Goal: Book appointment/travel/reservation

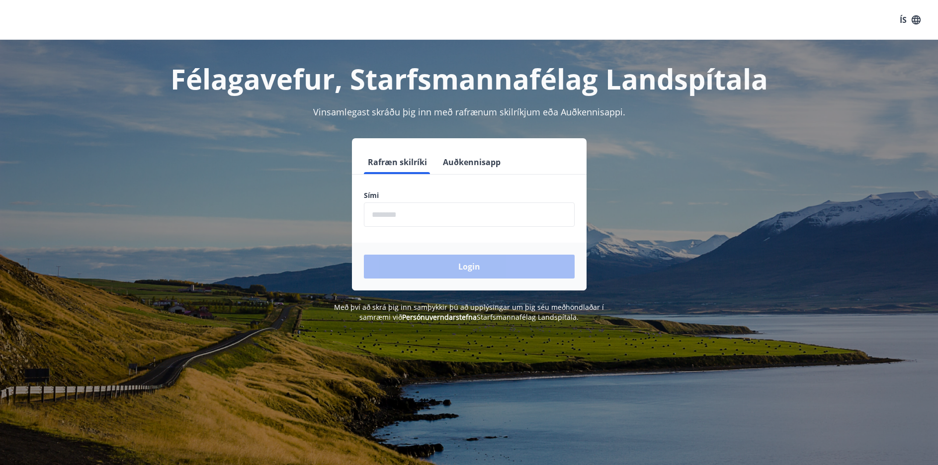
click at [420, 207] on input "phone" at bounding box center [469, 214] width 211 height 24
type input "********"
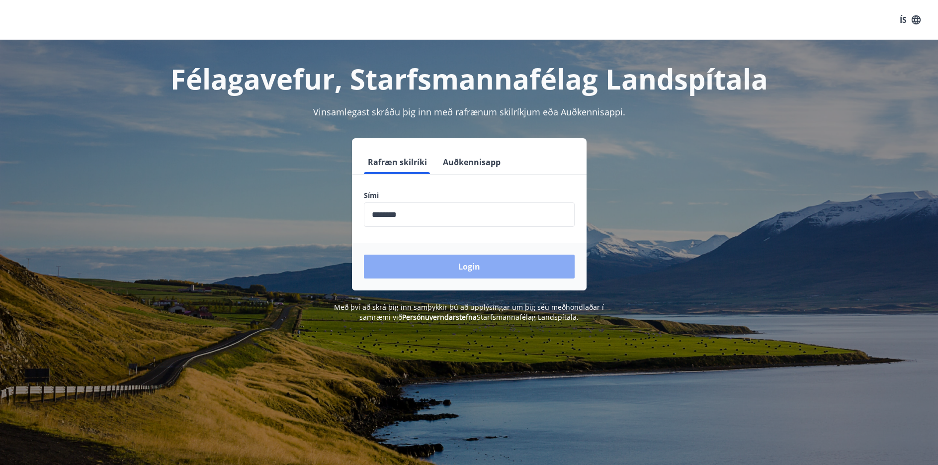
click at [489, 265] on button "Login" at bounding box center [469, 267] width 211 height 24
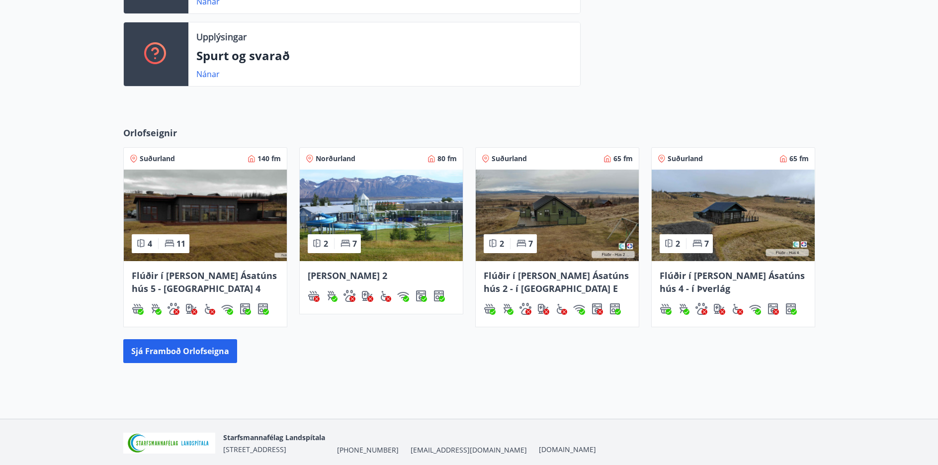
scroll to position [348, 0]
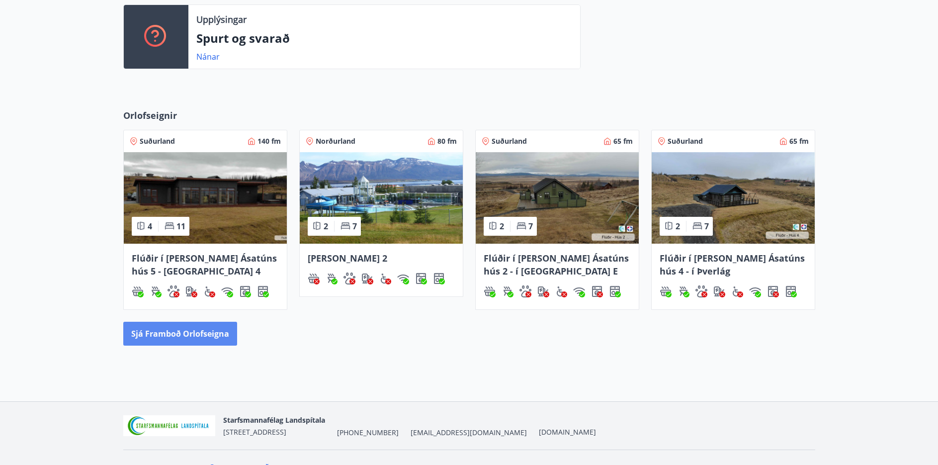
click at [207, 331] on button "Sjá framboð orlofseigna" at bounding box center [180, 334] width 114 height 24
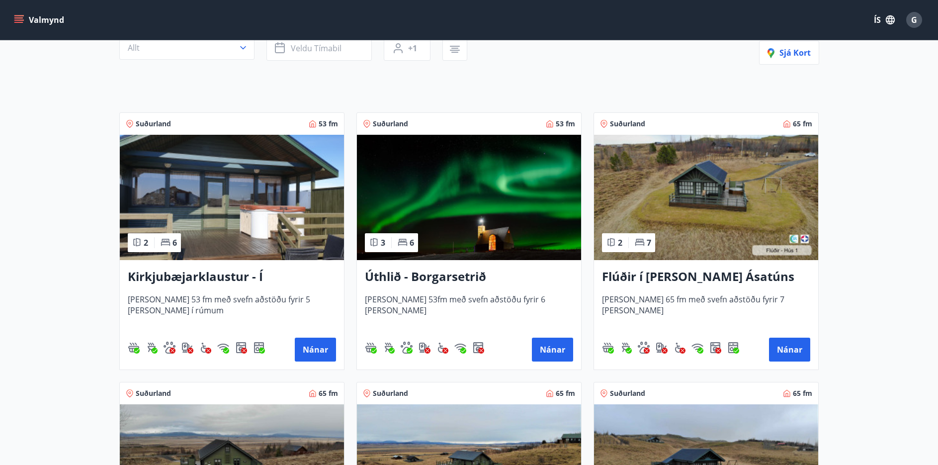
scroll to position [149, 0]
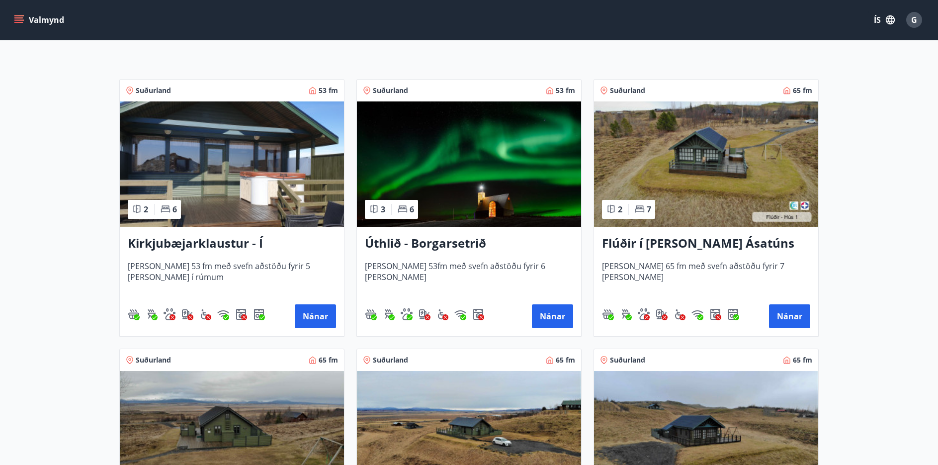
click at [216, 154] on img at bounding box center [232, 163] width 224 height 125
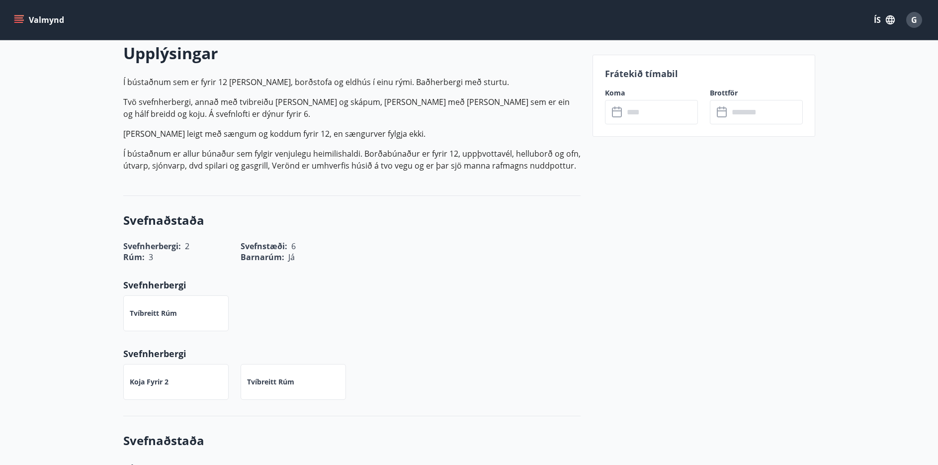
scroll to position [298, 0]
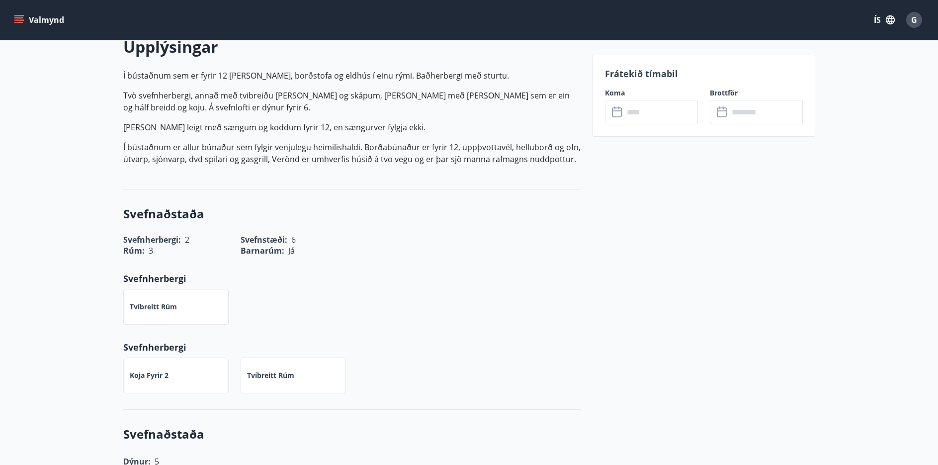
click at [643, 95] on label "Koma" at bounding box center [651, 93] width 93 height 10
click at [644, 108] on input "text" at bounding box center [661, 112] width 74 height 24
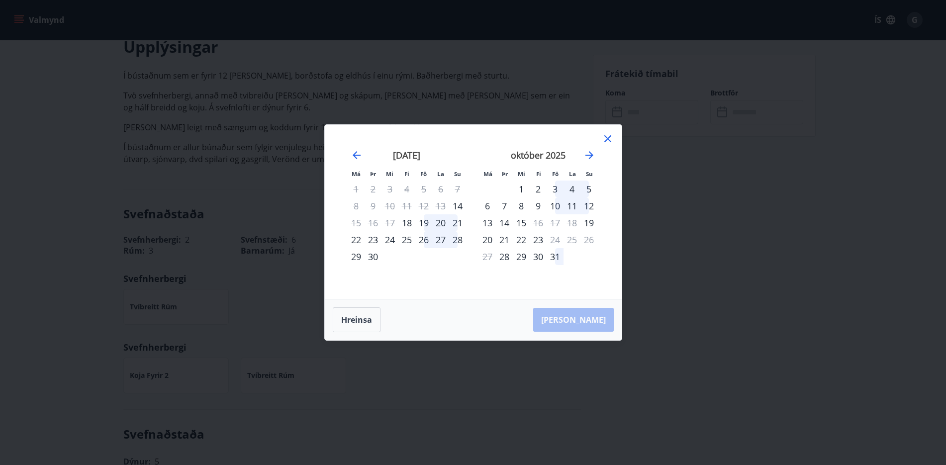
click at [610, 151] on div "Má Þr Mi Fi Fö La Su Má Þr Mi Fi Fö La Su ágúst 2025 1 2 3 4 5 6 7 8 9 10 11 12…" at bounding box center [473, 212] width 297 height 174
drag, startPoint x: 609, startPoint y: 144, endPoint x: 590, endPoint y: 155, distance: 22.0
click at [608, 146] on div at bounding box center [608, 140] width 12 height 15
click at [601, 136] on div "Má Þr Mi Fi Fö La Su Má Þr Mi Fi Fö La Su ágúst 2025 1 2 3 4 5 6 7 8 9 10 11 12…" at bounding box center [473, 212] width 297 height 174
drag, startPoint x: 605, startPoint y: 135, endPoint x: 608, endPoint y: 141, distance: 6.5
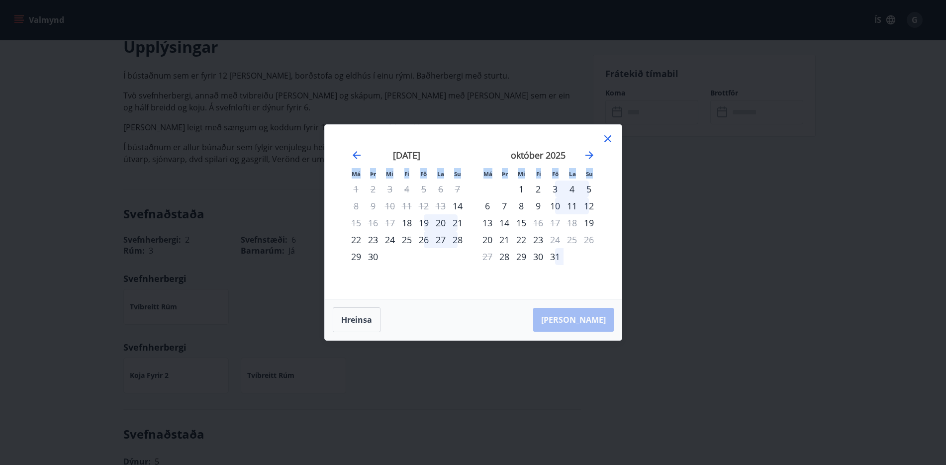
click at [606, 137] on icon at bounding box center [608, 139] width 12 height 12
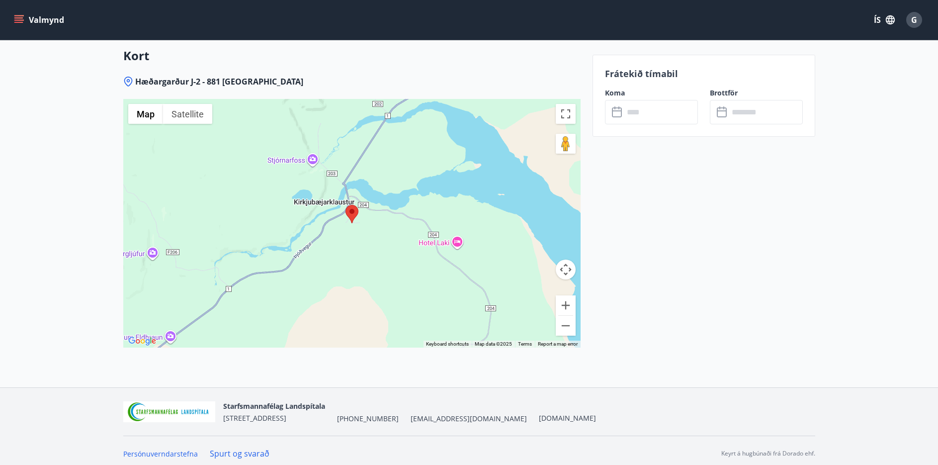
scroll to position [1410, 0]
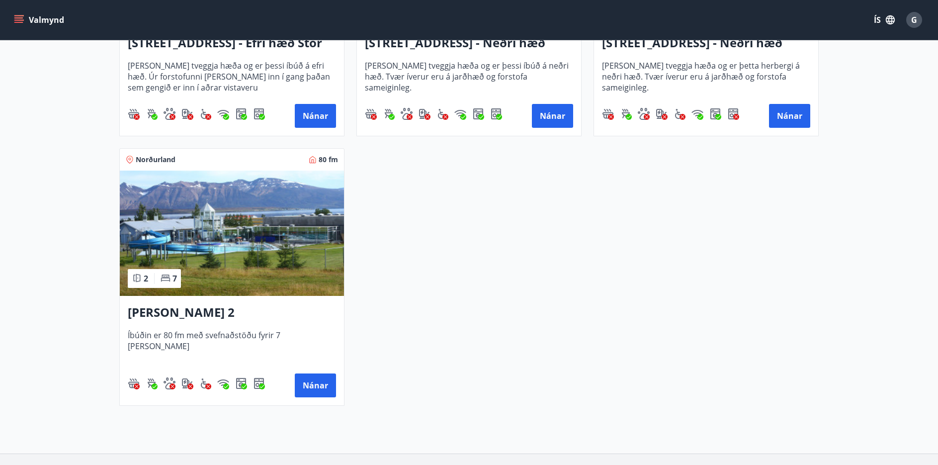
scroll to position [1492, 0]
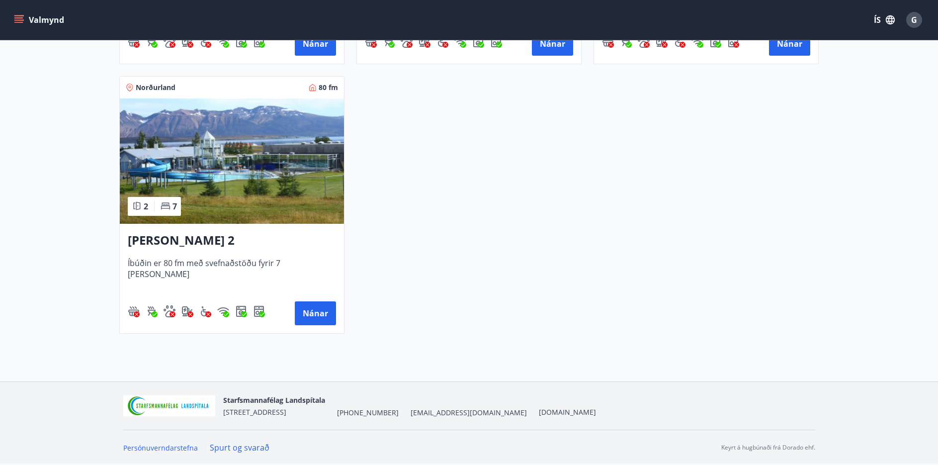
click at [247, 173] on img at bounding box center [232, 160] width 224 height 125
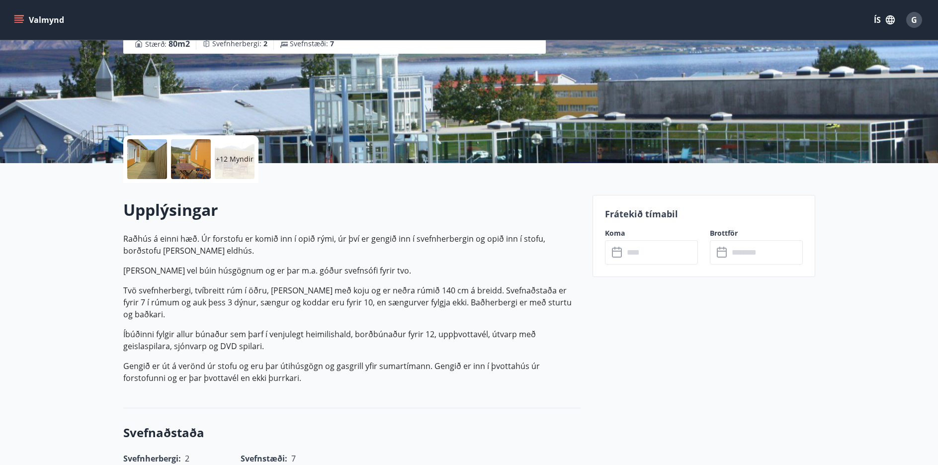
scroll to position [149, 0]
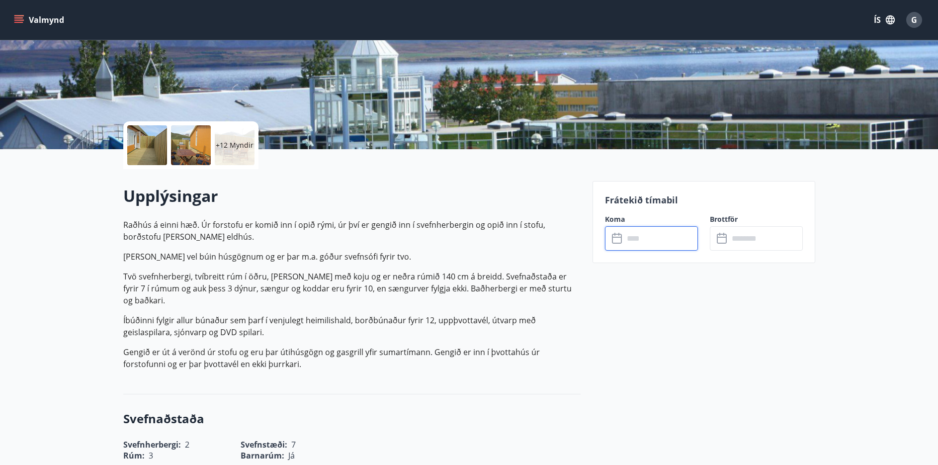
click at [643, 231] on input "text" at bounding box center [661, 238] width 74 height 24
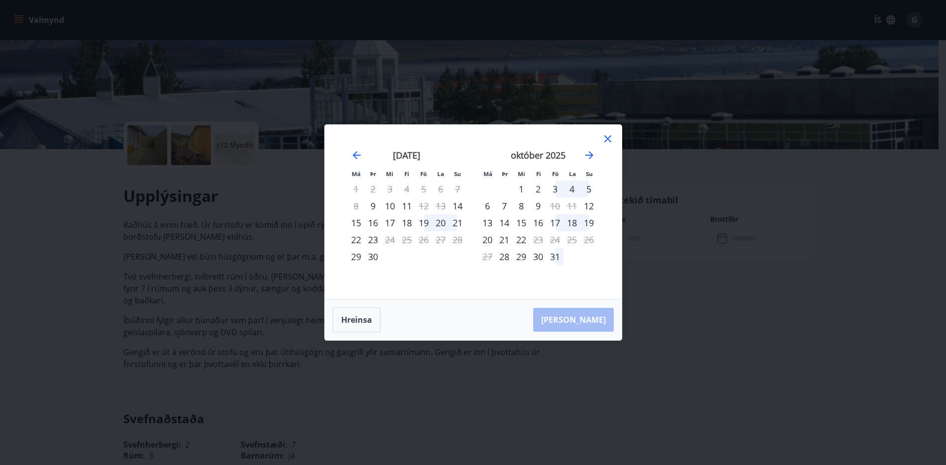
click at [608, 135] on icon at bounding box center [608, 139] width 12 height 12
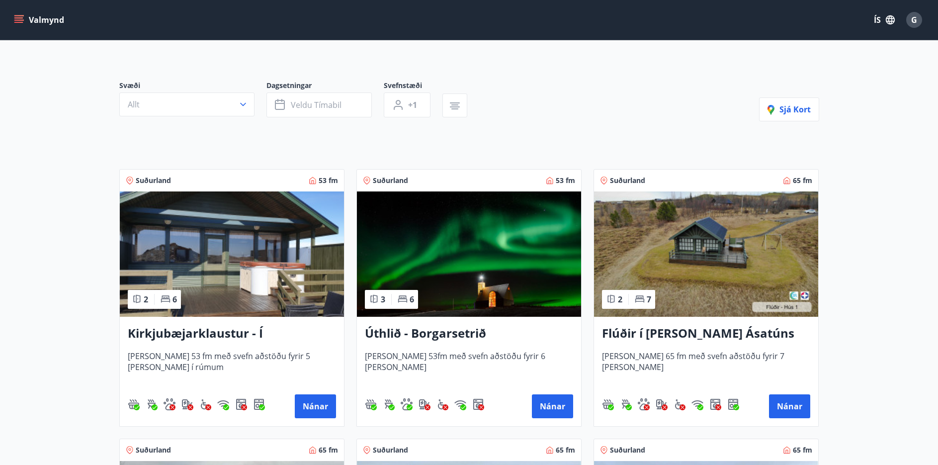
scroll to position [199, 0]
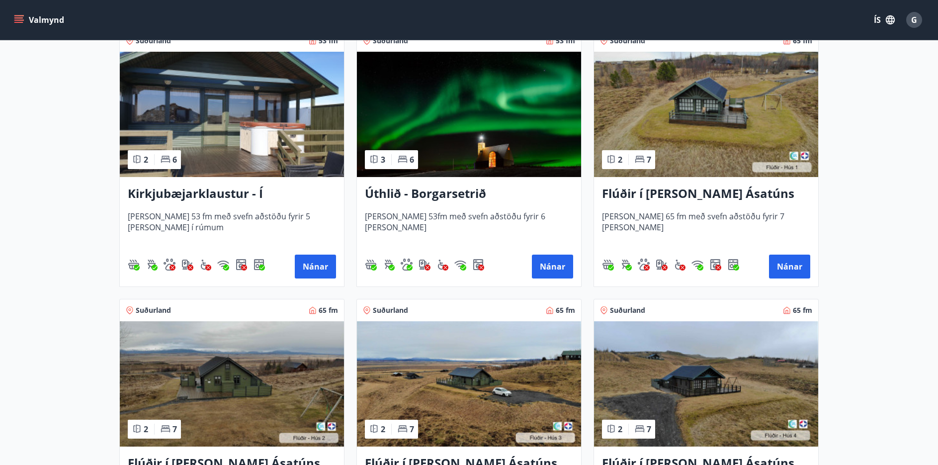
click at [448, 191] on h3 "Úthlið - Borgarsetrið" at bounding box center [469, 194] width 208 height 18
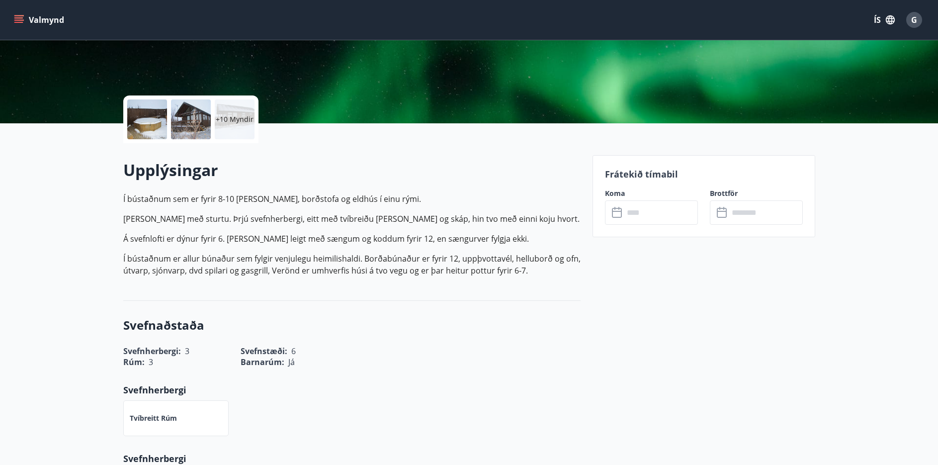
scroll to position [199, 0]
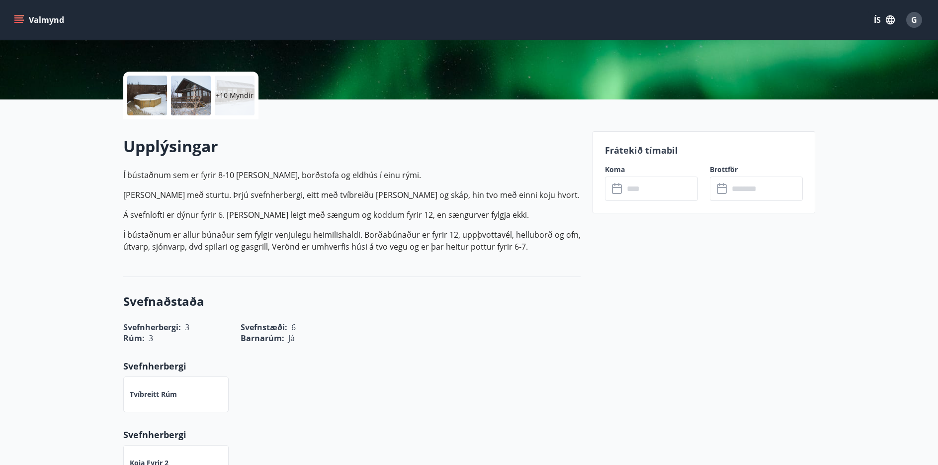
click at [644, 187] on input "text" at bounding box center [661, 189] width 74 height 24
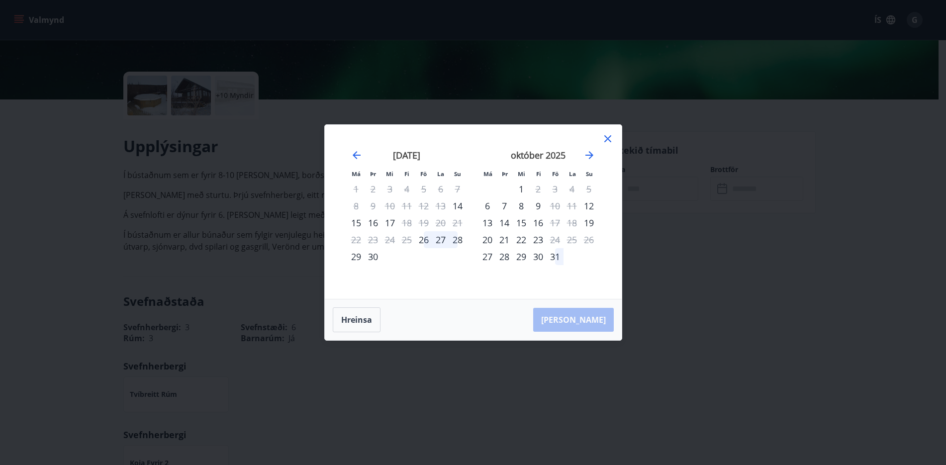
drag, startPoint x: 610, startPoint y: 138, endPoint x: 577, endPoint y: 139, distance: 33.3
click at [610, 140] on icon at bounding box center [608, 139] width 12 height 12
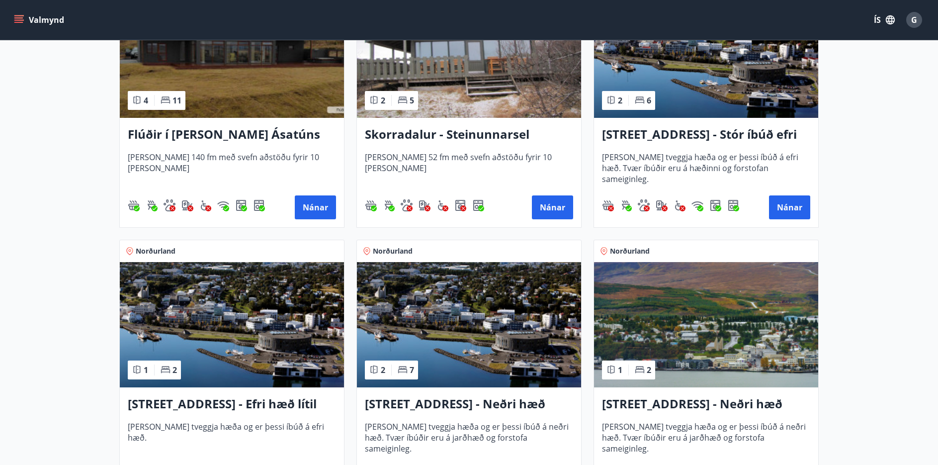
scroll to position [646, 0]
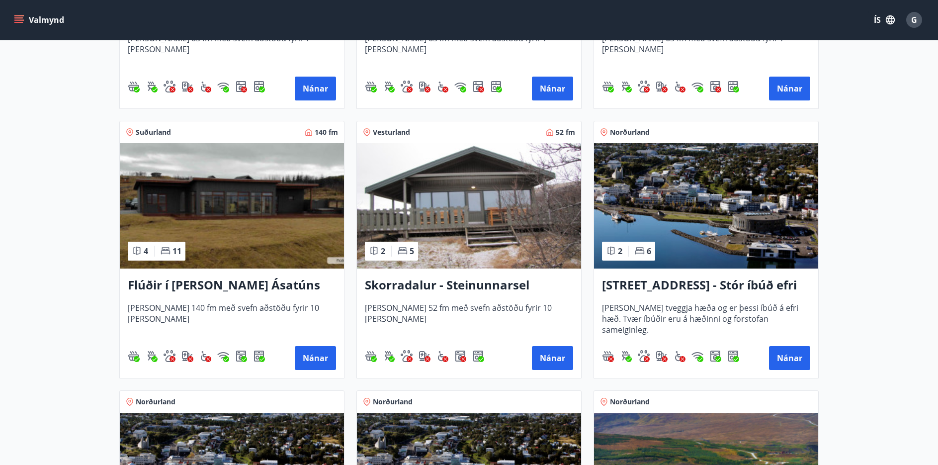
click at [451, 195] on img at bounding box center [469, 205] width 224 height 125
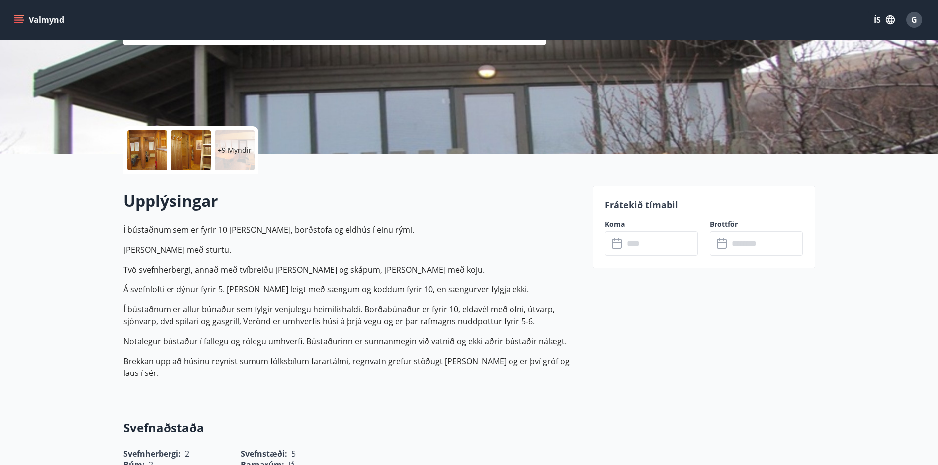
scroll to position [149, 0]
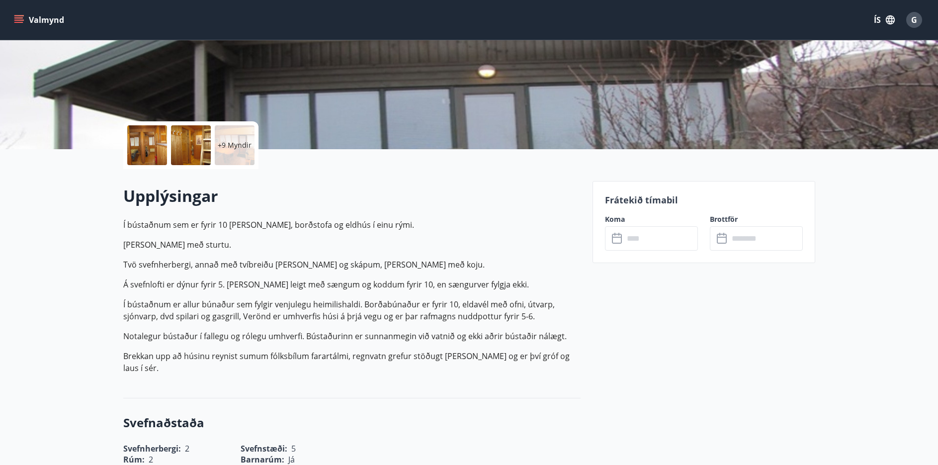
click at [641, 250] on input "text" at bounding box center [661, 238] width 74 height 24
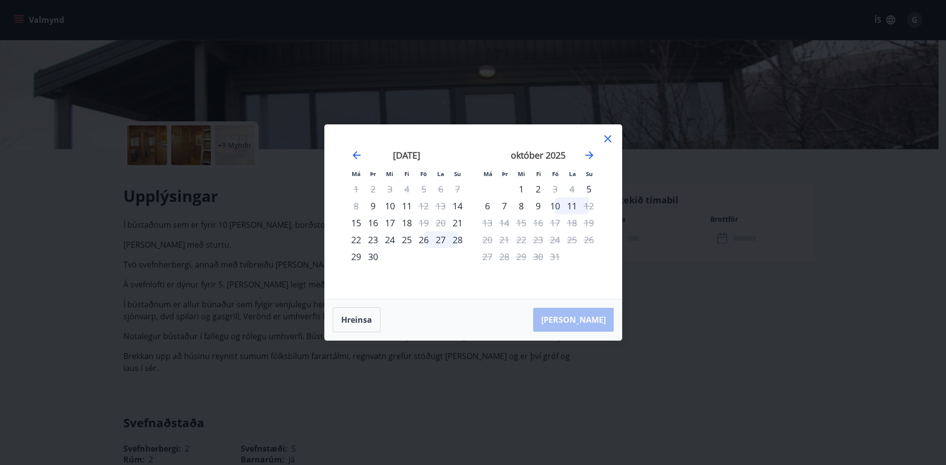
click at [605, 143] on icon at bounding box center [608, 139] width 12 height 12
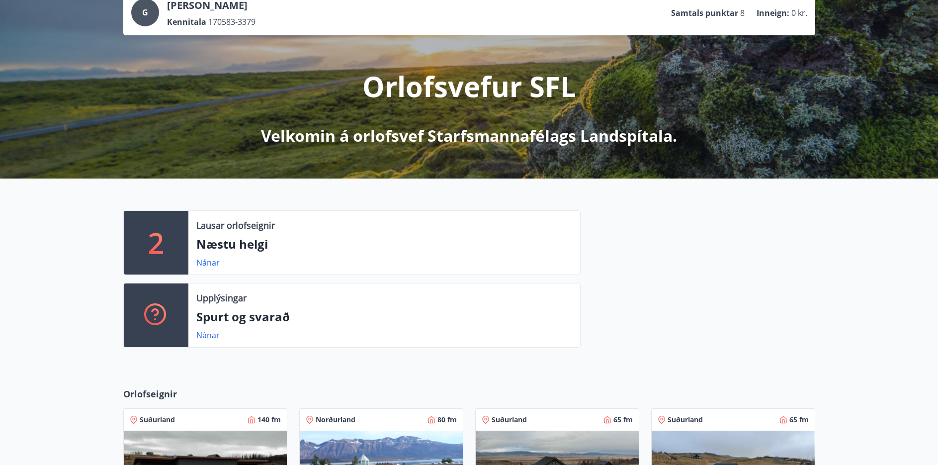
scroll to position [58, 0]
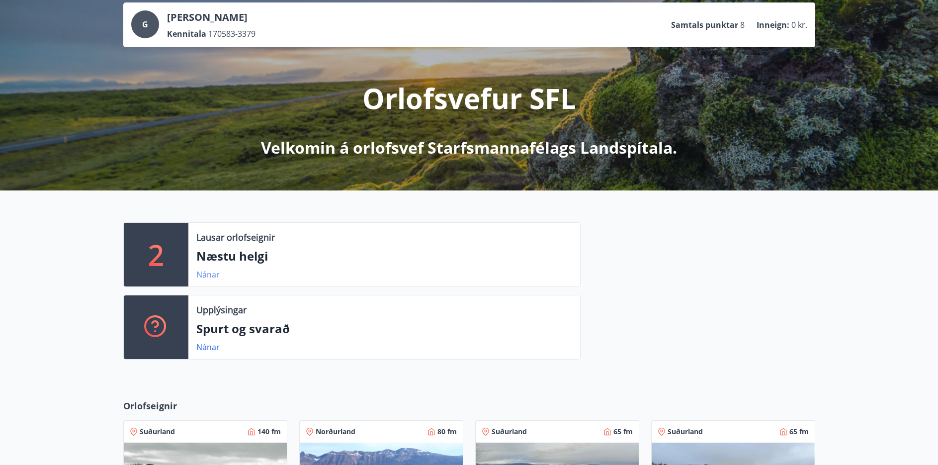
click at [200, 271] on link "Nánar" at bounding box center [207, 274] width 23 height 11
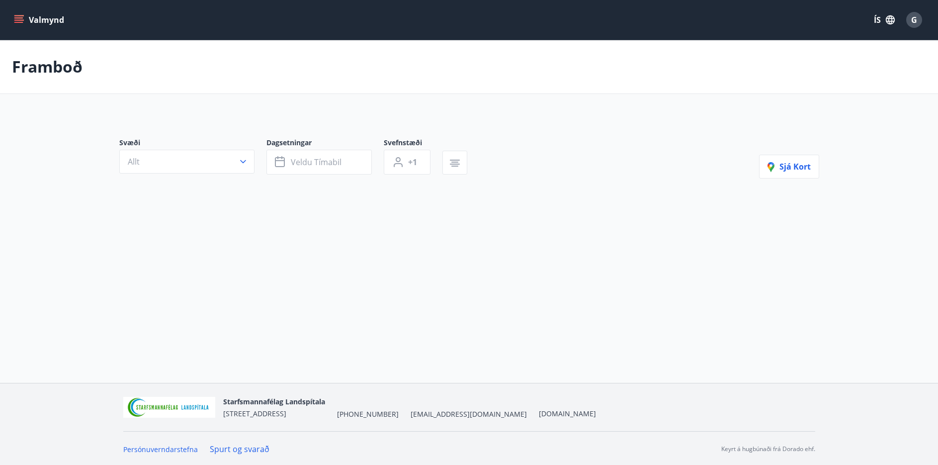
type input "*"
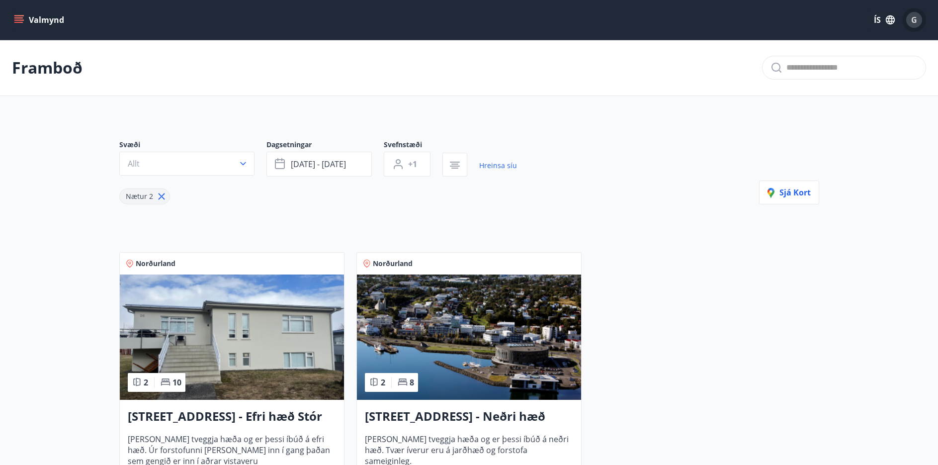
click at [924, 23] on button "G" at bounding box center [915, 20] width 24 height 24
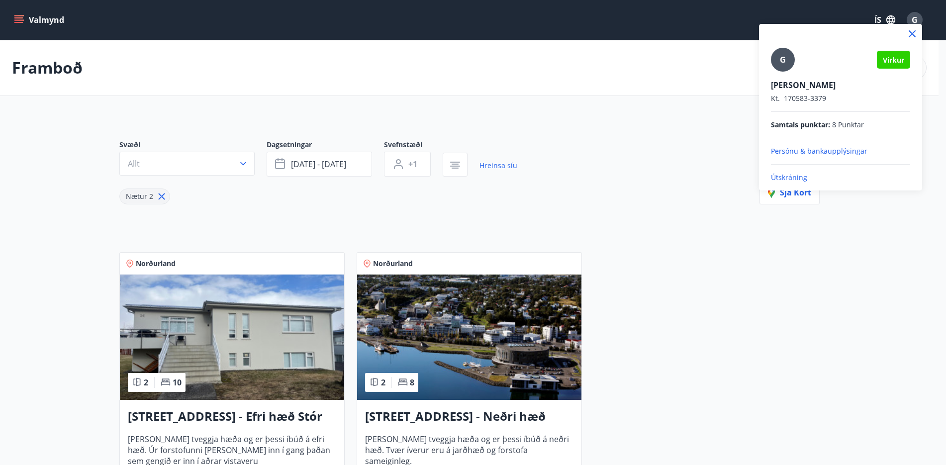
click at [793, 174] on p "Útskráning" at bounding box center [840, 178] width 139 height 10
